Goal: Task Accomplishment & Management: Use online tool/utility

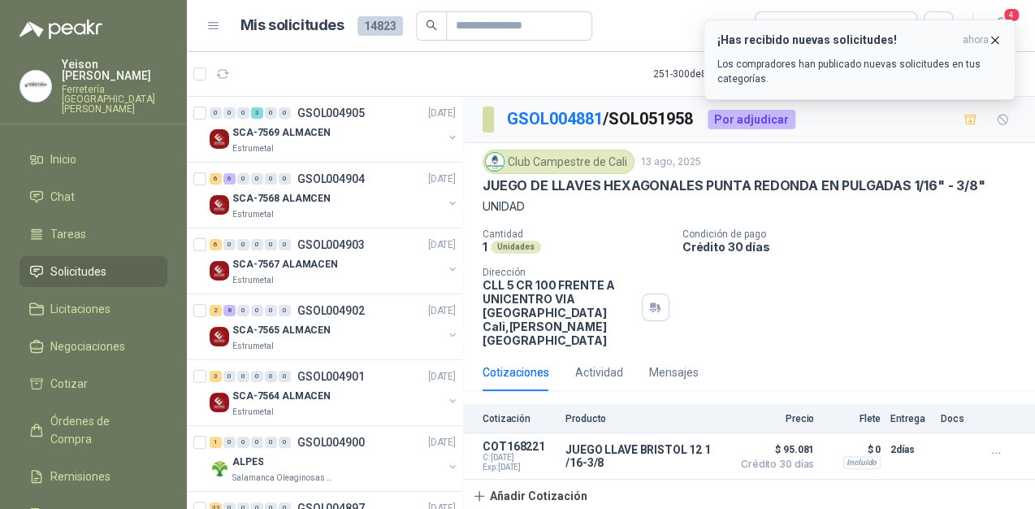
scroll to position [2991, 0]
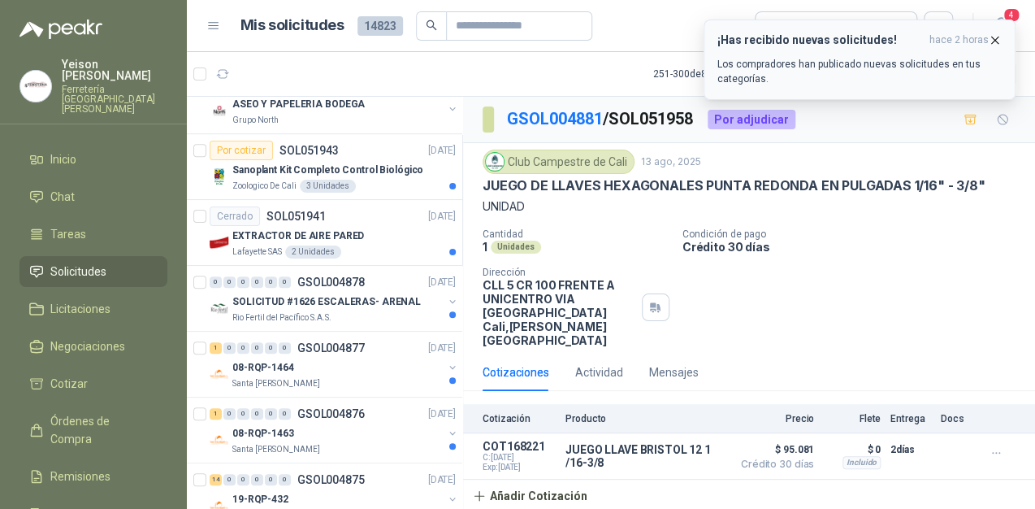
click at [995, 39] on icon "button" at bounding box center [995, 40] width 7 height 7
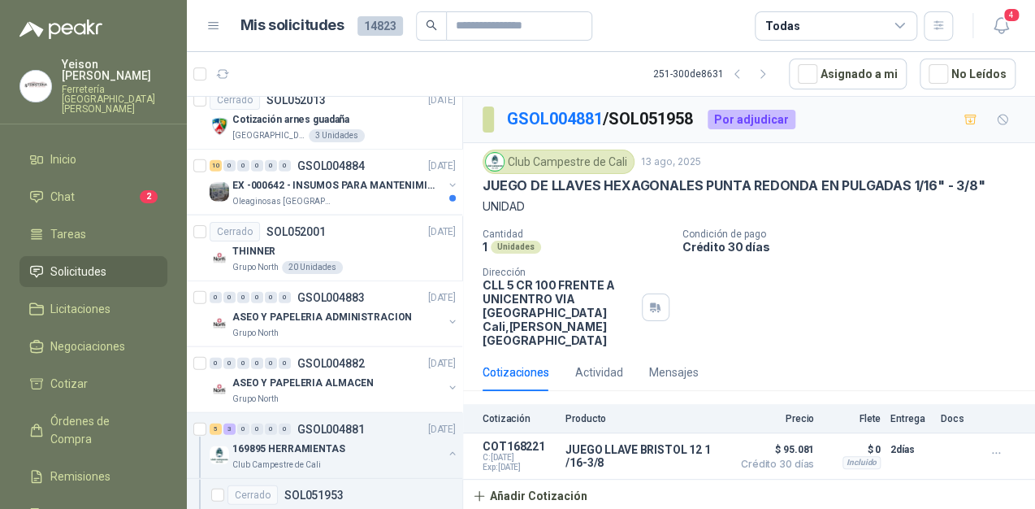
scroll to position [1561, 0]
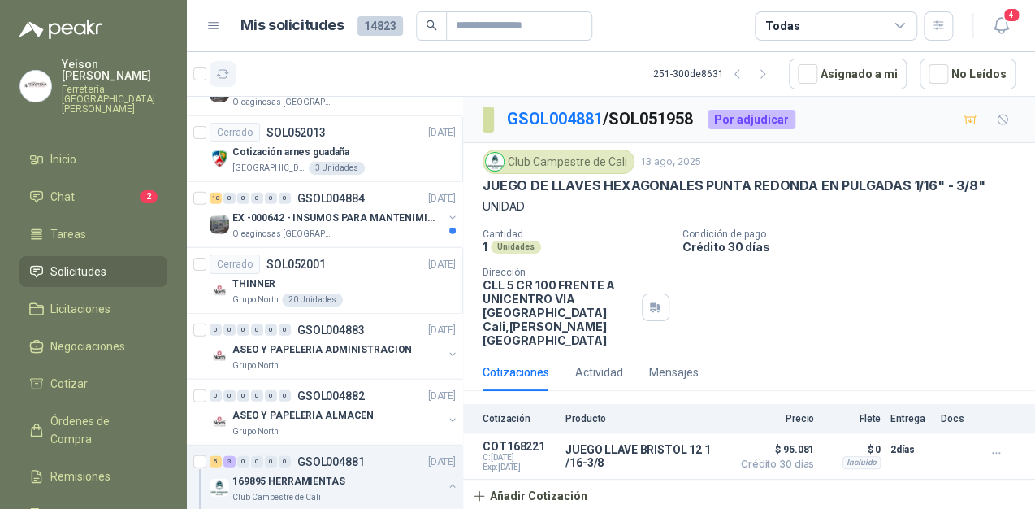
click at [226, 72] on icon "button" at bounding box center [223, 74] width 14 height 14
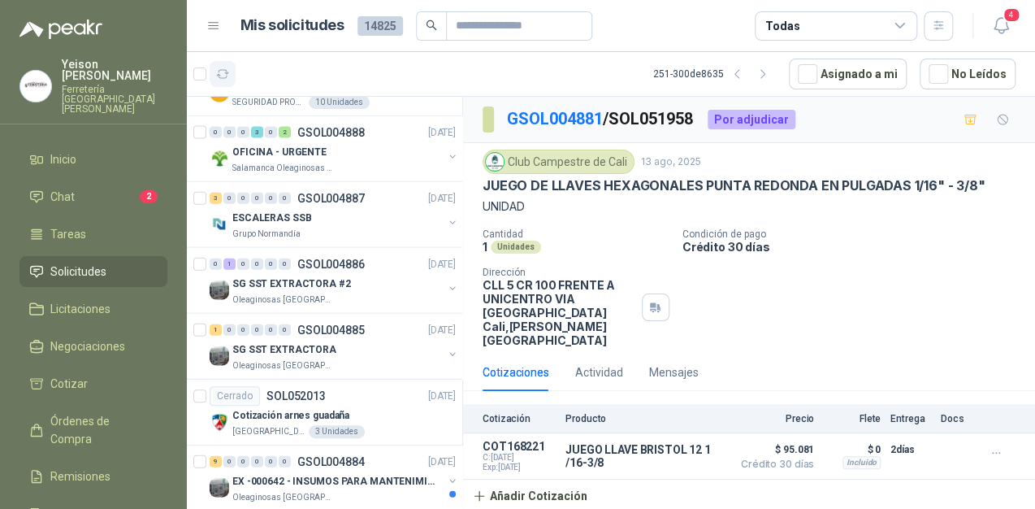
scroll to position [1823, 0]
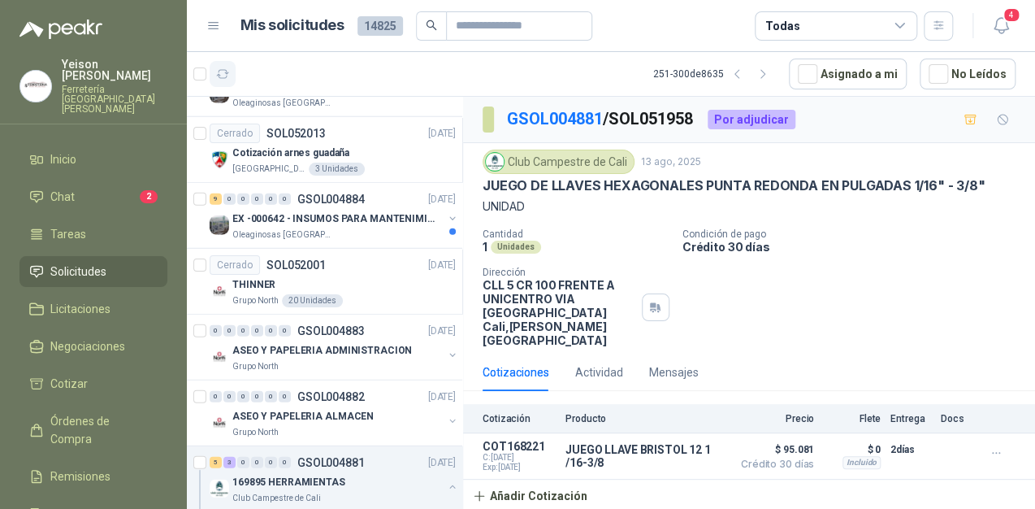
click at [219, 72] on icon "button" at bounding box center [223, 74] width 14 height 14
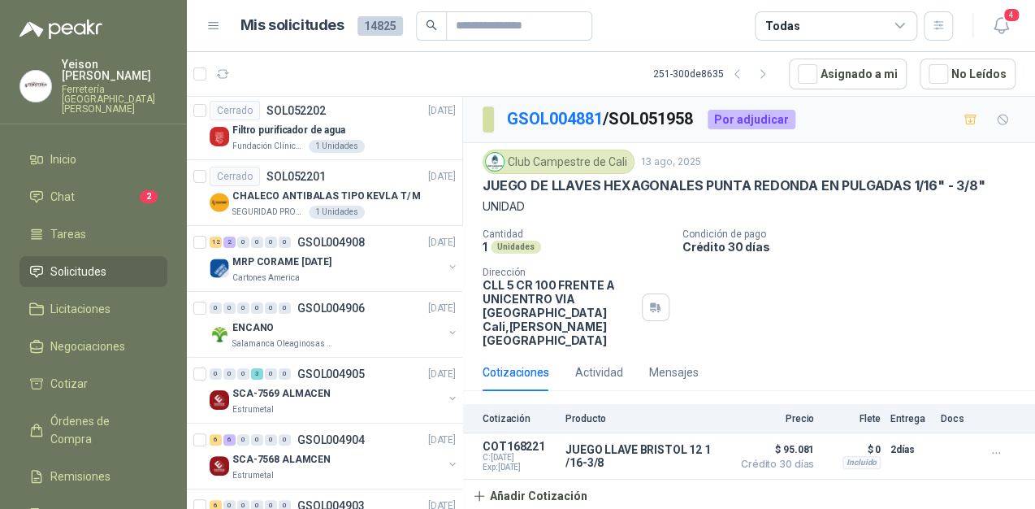
scroll to position [0, 0]
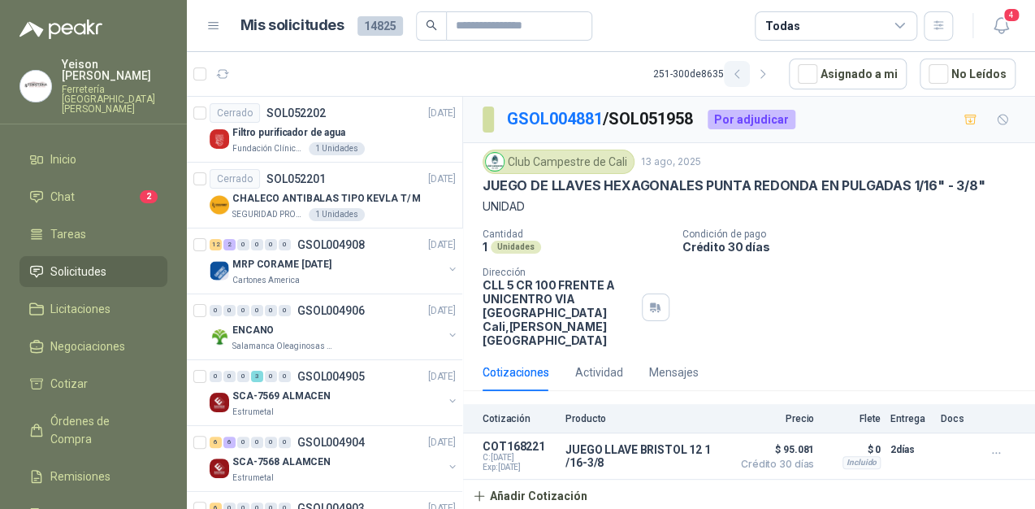
click at [745, 72] on icon "button" at bounding box center [738, 74] width 14 height 14
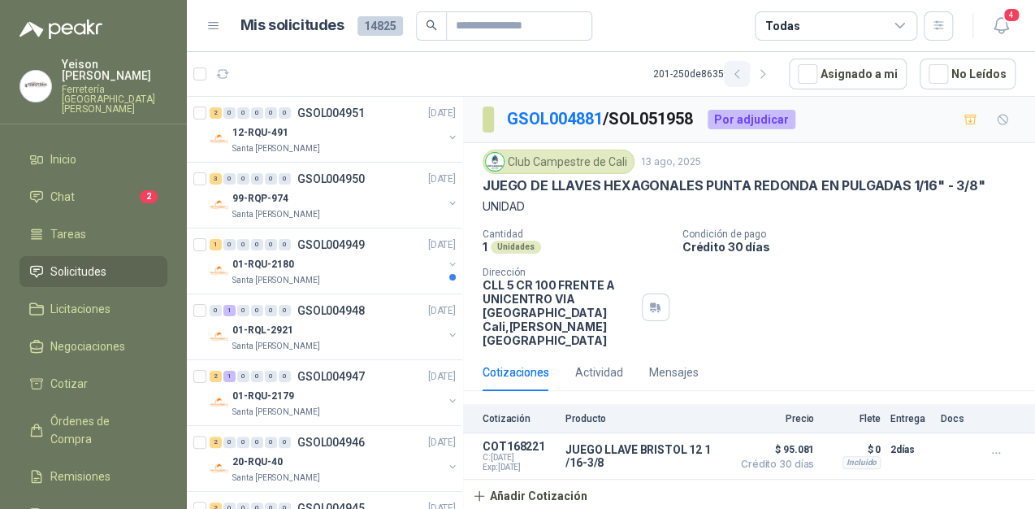
click at [745, 72] on icon "button" at bounding box center [738, 74] width 14 height 14
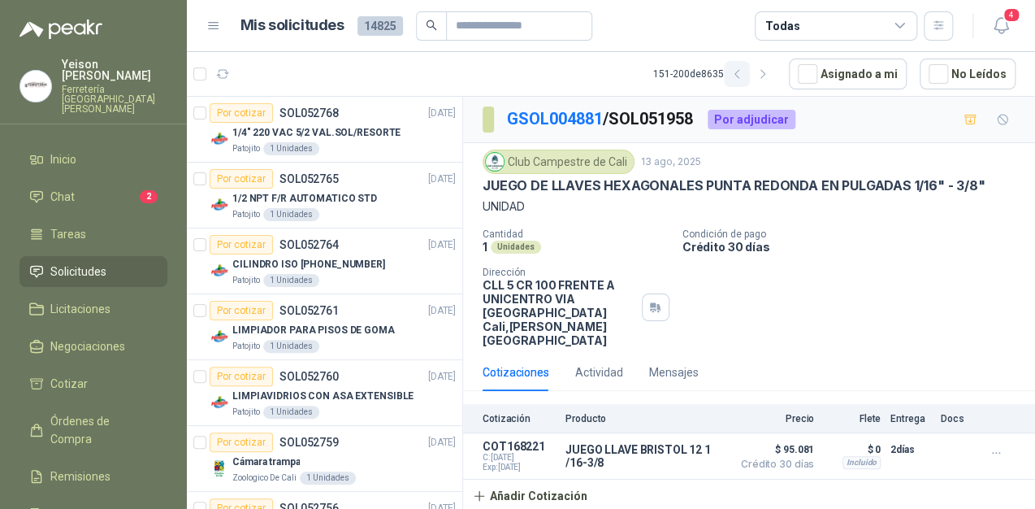
click at [745, 75] on icon "button" at bounding box center [738, 74] width 14 height 14
click at [745, 78] on icon "button" at bounding box center [738, 74] width 14 height 14
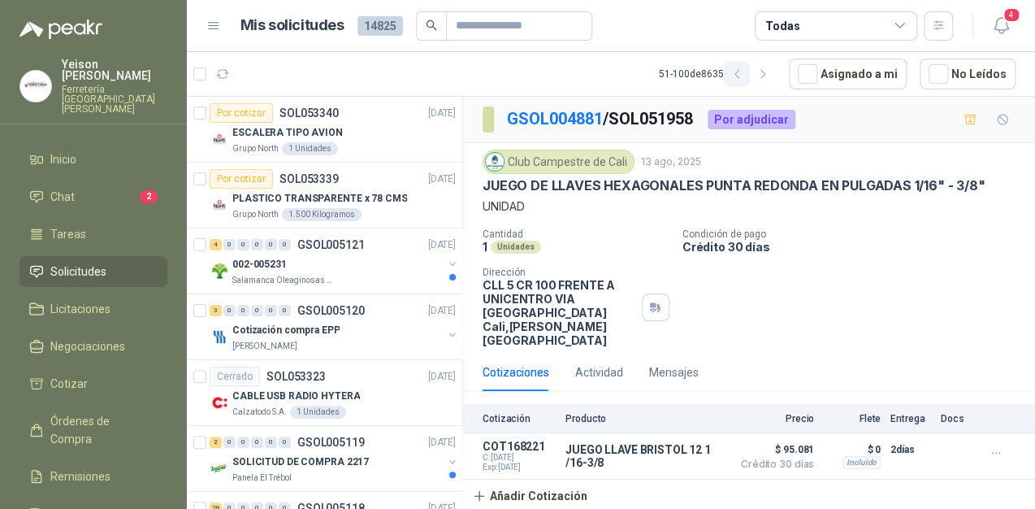
click at [745, 78] on icon "button" at bounding box center [738, 74] width 14 height 14
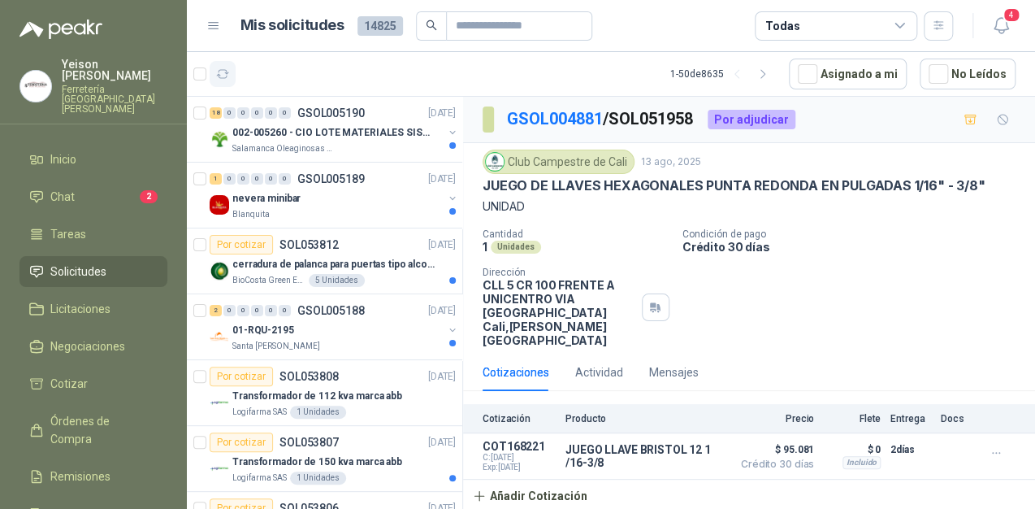
click at [222, 67] on icon "button" at bounding box center [223, 74] width 14 height 14
click at [306, 119] on div "18 0 0 0 0 0 GSOL005190 [DATE]" at bounding box center [335, 113] width 250 height 20
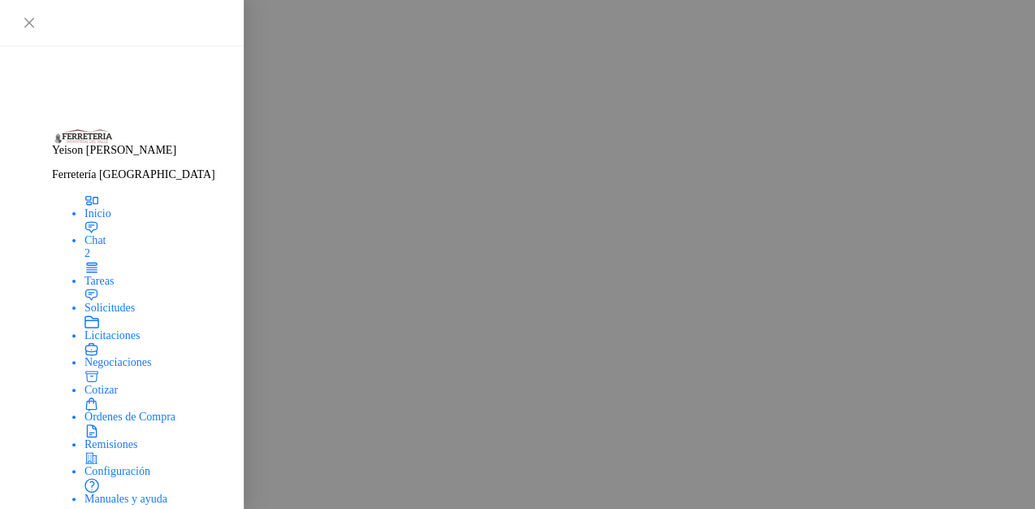
scroll to position [2901, 0]
click at [119, 175] on li "Chat 2" at bounding box center [550, 196] width 957 height 50
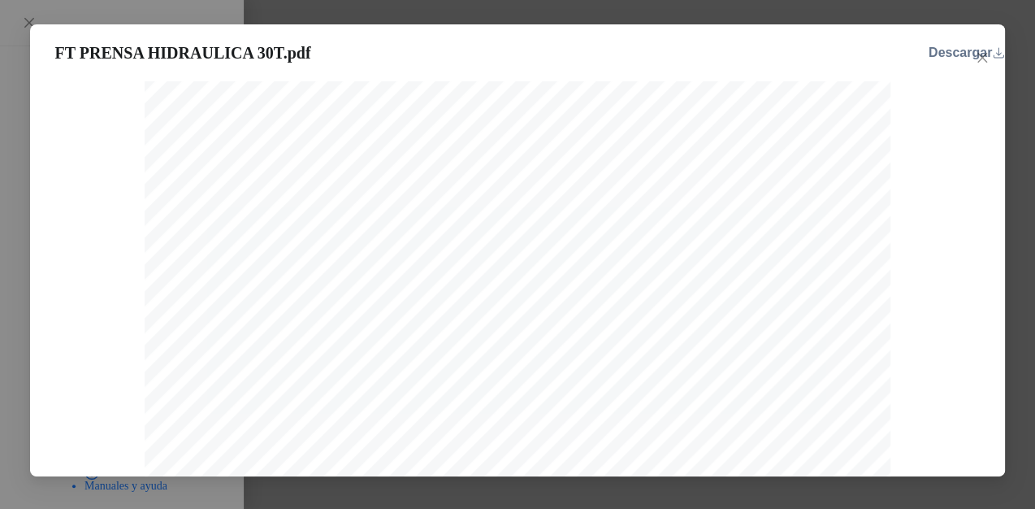
scroll to position [0, 0]
click at [975, 52] on span "Close" at bounding box center [983, 57] width 26 height 13
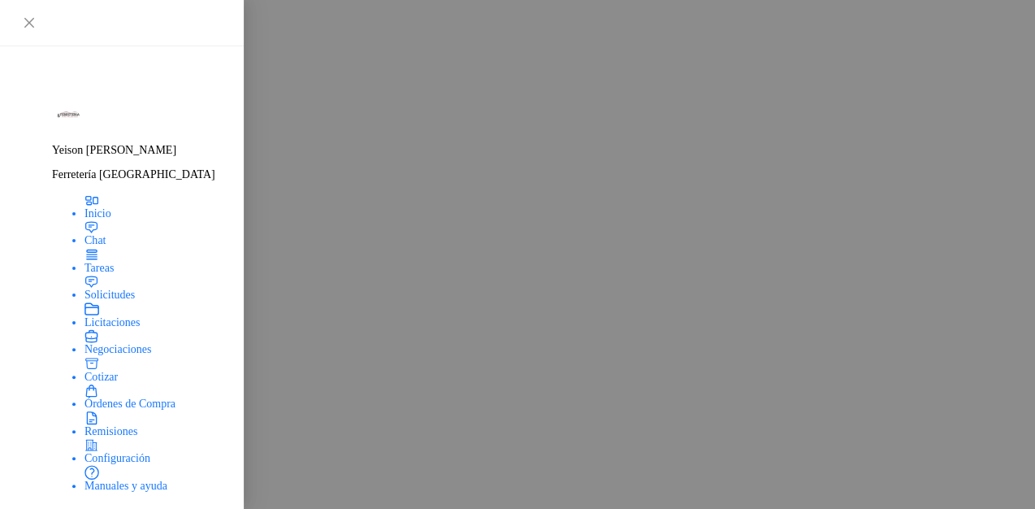
click at [135, 257] on li "Solicitudes" at bounding box center [550, 252] width 957 height 33
